Goal: Information Seeking & Learning: Check status

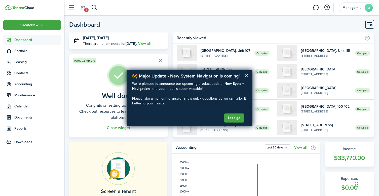
click at [245, 77] on button "×" at bounding box center [246, 76] width 5 height 8
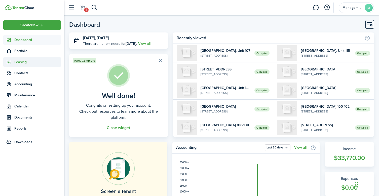
click at [17, 62] on span "Leasing" at bounding box center [37, 61] width 47 height 5
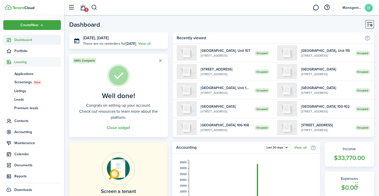
click at [23, 38] on span "Dashboard" at bounding box center [37, 39] width 47 height 5
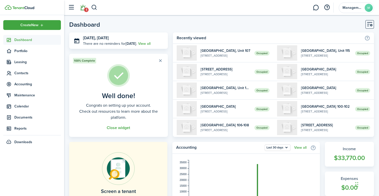
click at [83, 8] on link "1" at bounding box center [83, 7] width 10 height 13
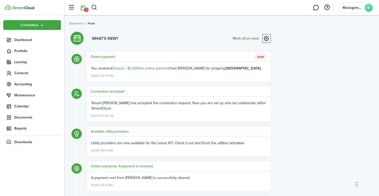
click at [249, 39] on button "Mark all as read" at bounding box center [246, 38] width 26 height 9
click at [22, 72] on span "Contacts" at bounding box center [37, 73] width 47 height 5
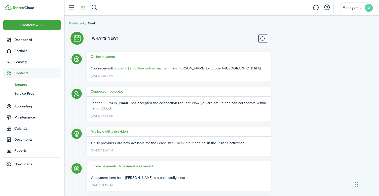
click at [25, 84] on span "Tenants" at bounding box center [37, 84] width 47 height 5
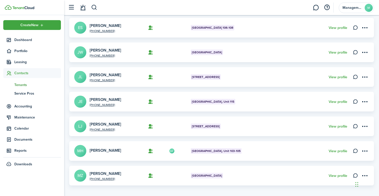
scroll to position [165, 0]
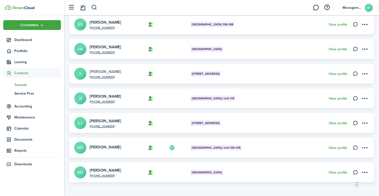
click at [104, 73] on link "[PERSON_NAME]" at bounding box center [105, 72] width 31 height 6
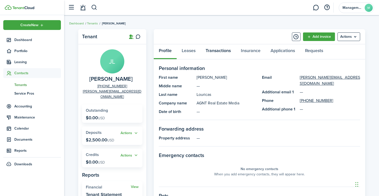
click at [224, 52] on link "Transactions" at bounding box center [218, 51] width 35 height 15
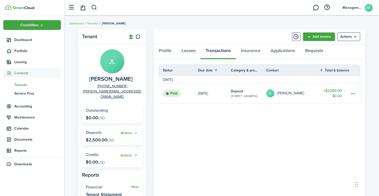
click at [238, 91] on table-info-title "Deposit" at bounding box center [237, 91] width 12 height 5
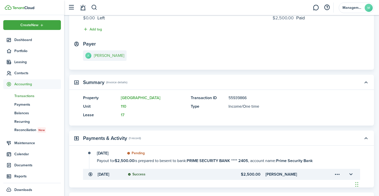
scroll to position [95, 0]
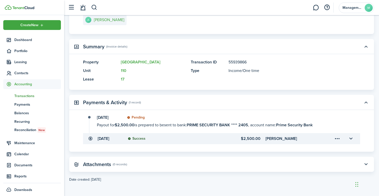
click at [339, 138] on menu-trigger-card "Open menu" at bounding box center [337, 138] width 9 height 9
click at [334, 118] on transaction-details-activity-item-status "Pending" at bounding box center [236, 117] width 218 height 4
click at [351, 138] on button "button" at bounding box center [351, 138] width 9 height 9
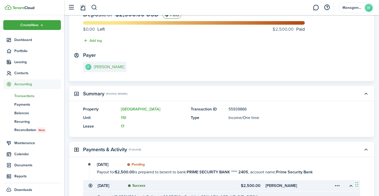
scroll to position [0, 0]
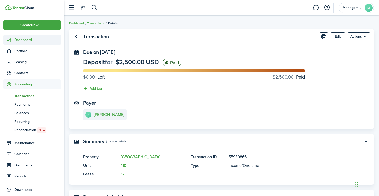
click at [20, 42] on span "Dashboard" at bounding box center [37, 39] width 47 height 5
